Goal: Navigation & Orientation: Find specific page/section

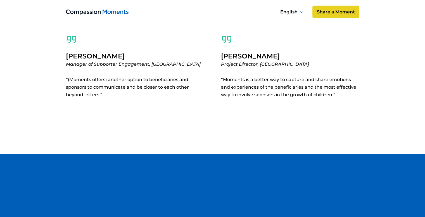
scroll to position [2999, 0]
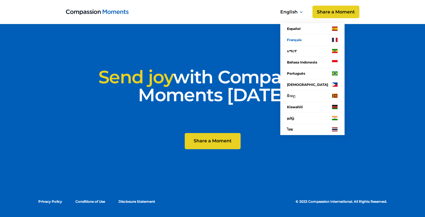
click at [299, 39] on div "Français" at bounding box center [294, 40] width 15 height 8
click at [299, 39] on link "Français" at bounding box center [312, 39] width 64 height 11
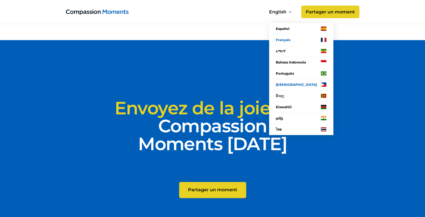
scroll to position [3032, 0]
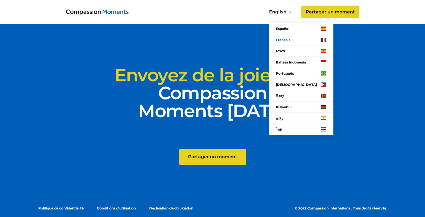
click at [356, 115] on h1 "Envoyez de la joie avec Compassion Moments [DATE]" at bounding box center [213, 93] width 294 height 54
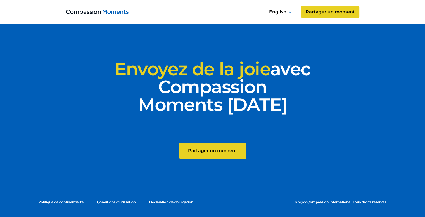
scroll to position [3041, 0]
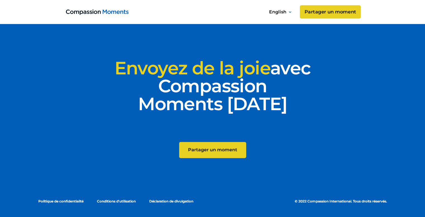
click at [332, 13] on link "Partager un moment" at bounding box center [330, 11] width 61 height 13
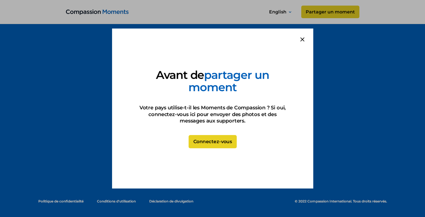
click at [222, 139] on link "Connectez-vous" at bounding box center [212, 141] width 48 height 13
click at [303, 42] on div at bounding box center [303, 40] width 22 height 22
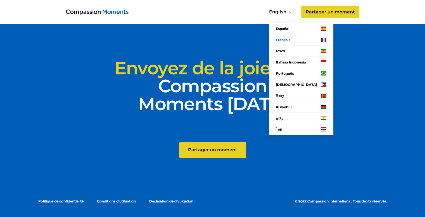
click at [290, 39] on link "Français" at bounding box center [301, 39] width 64 height 11
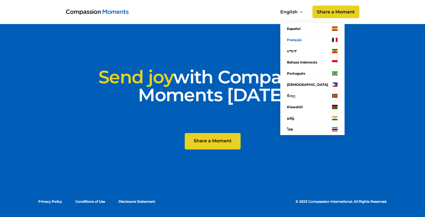
scroll to position [2999, 0]
click at [298, 171] on section "Send joy with Compassion Moments [DATE] Share a Moment Share a Moment Let's Go …" at bounding box center [212, 108] width 425 height 217
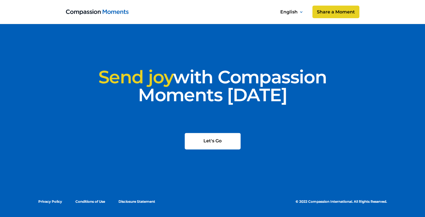
click at [211, 141] on img at bounding box center [208, 141] width 7 height 6
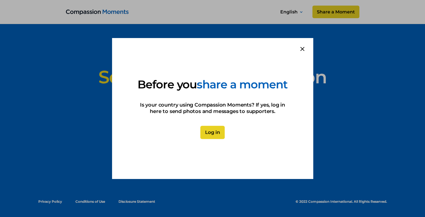
click at [214, 138] on link "Log in" at bounding box center [212, 132] width 24 height 13
